Goal: Information Seeking & Learning: Learn about a topic

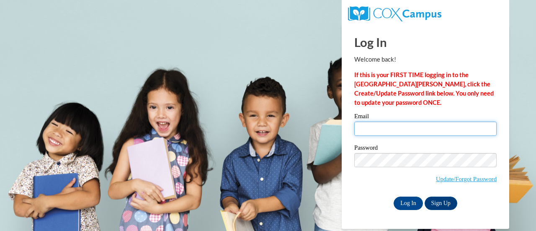
click at [402, 128] on input "Email" at bounding box center [425, 128] width 142 height 14
type input "[EMAIL_ADDRESS][DOMAIN_NAME]"
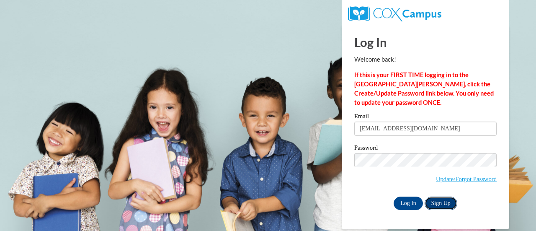
drag, startPoint x: 457, startPoint y: 203, endPoint x: 449, endPoint y: 202, distance: 7.2
click at [456, 203] on link "Sign Up" at bounding box center [440, 202] width 33 height 13
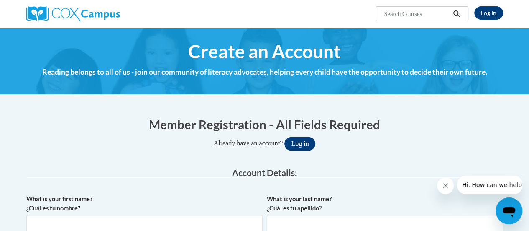
type input "[EMAIL_ADDRESS][DOMAIN_NAME]"
click at [302, 138] on button "Log in" at bounding box center [300, 143] width 31 height 13
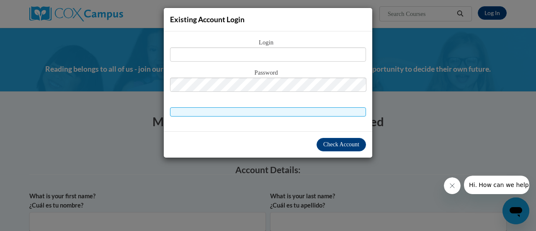
click at [414, 154] on div "Existing Account Login Login Password" at bounding box center [268, 115] width 536 height 231
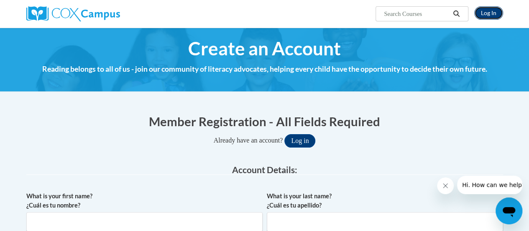
click at [484, 12] on link "Log In" at bounding box center [489, 12] width 29 height 13
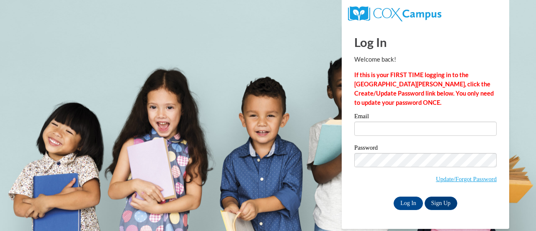
type input "[EMAIL_ADDRESS][DOMAIN_NAME]"
click at [406, 203] on input "Log In" at bounding box center [407, 202] width 29 height 13
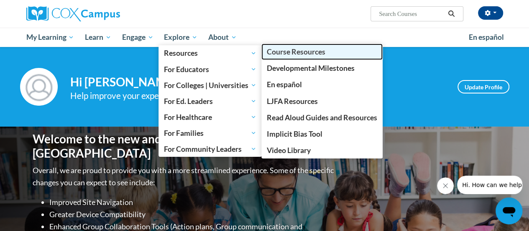
click at [284, 59] on link "Course Resources" at bounding box center [322, 52] width 121 height 16
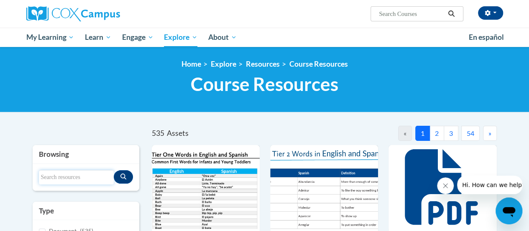
click at [88, 174] on input "Search resources" at bounding box center [76, 177] width 75 height 14
type input "framework"
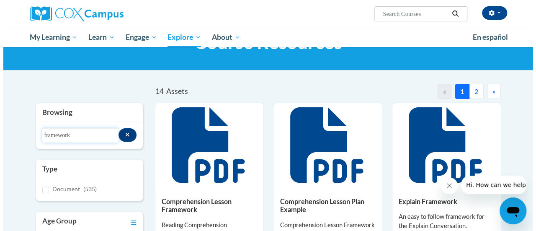
scroll to position [126, 0]
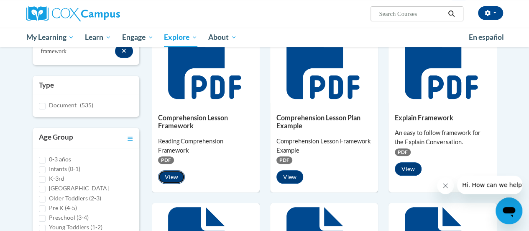
click at [170, 177] on button "View" at bounding box center [171, 176] width 27 height 13
